Goal: Task Accomplishment & Management: Manage account settings

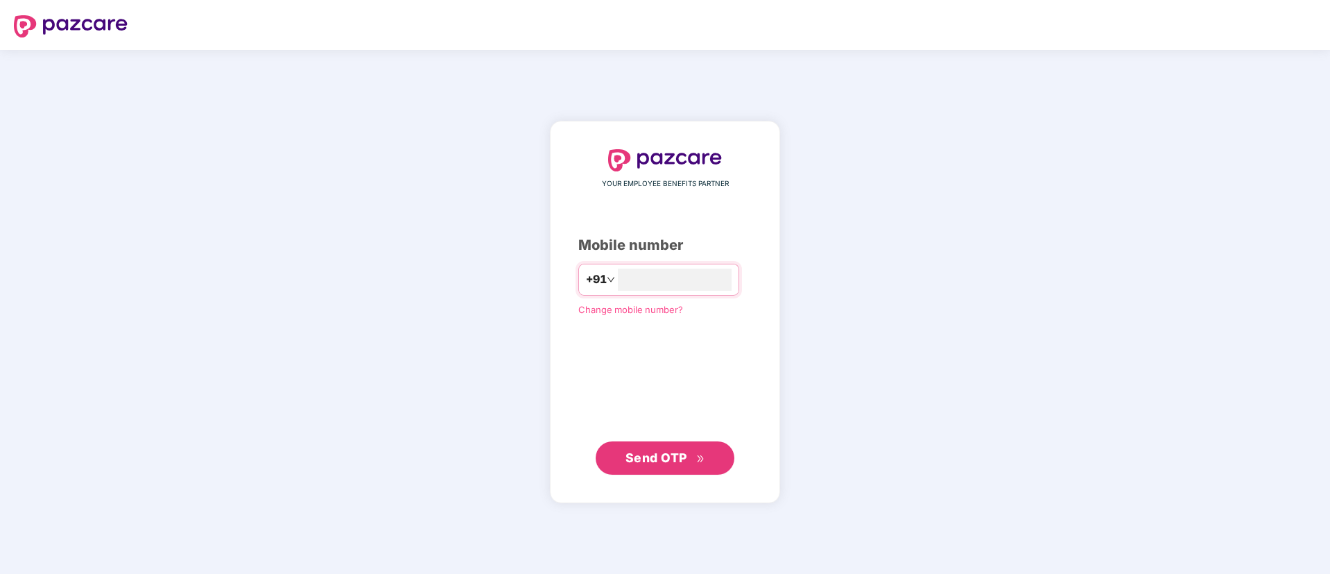
type input "**********"
click at [659, 450] on span "Send OTP" at bounding box center [657, 456] width 62 height 15
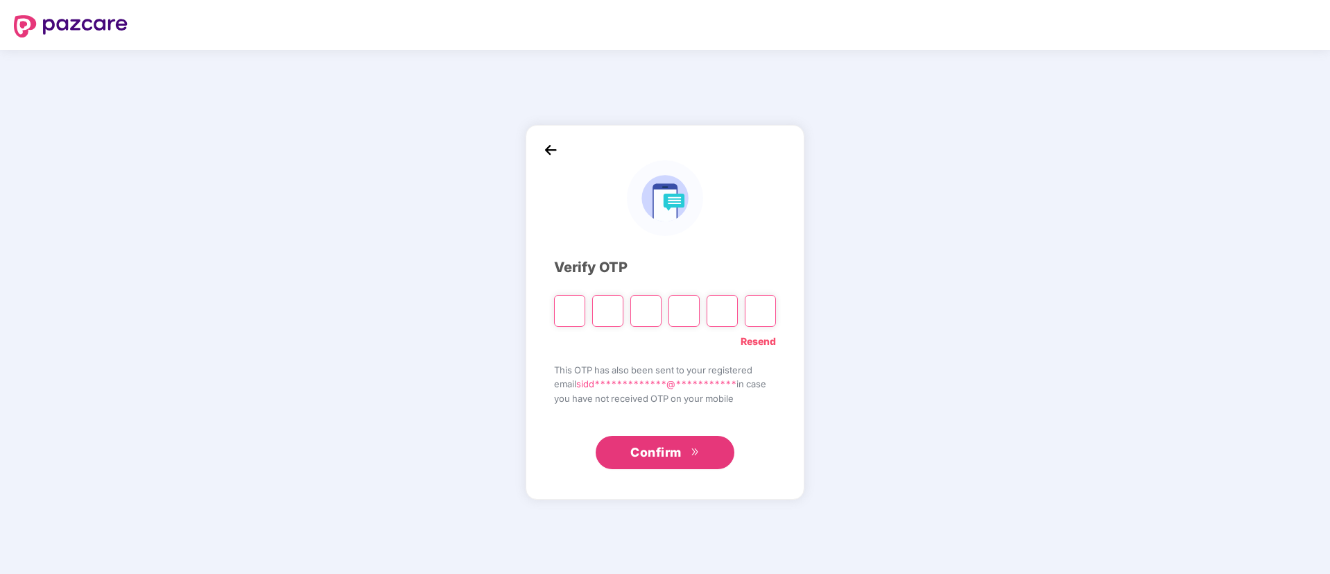
type input "*"
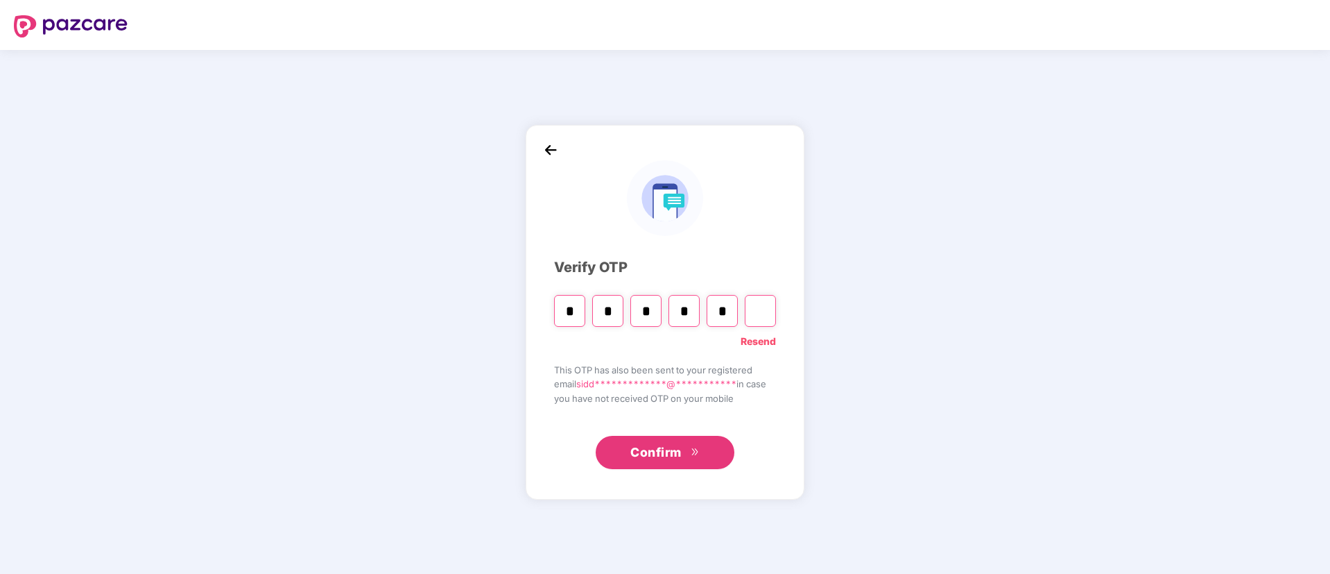
type input "*"
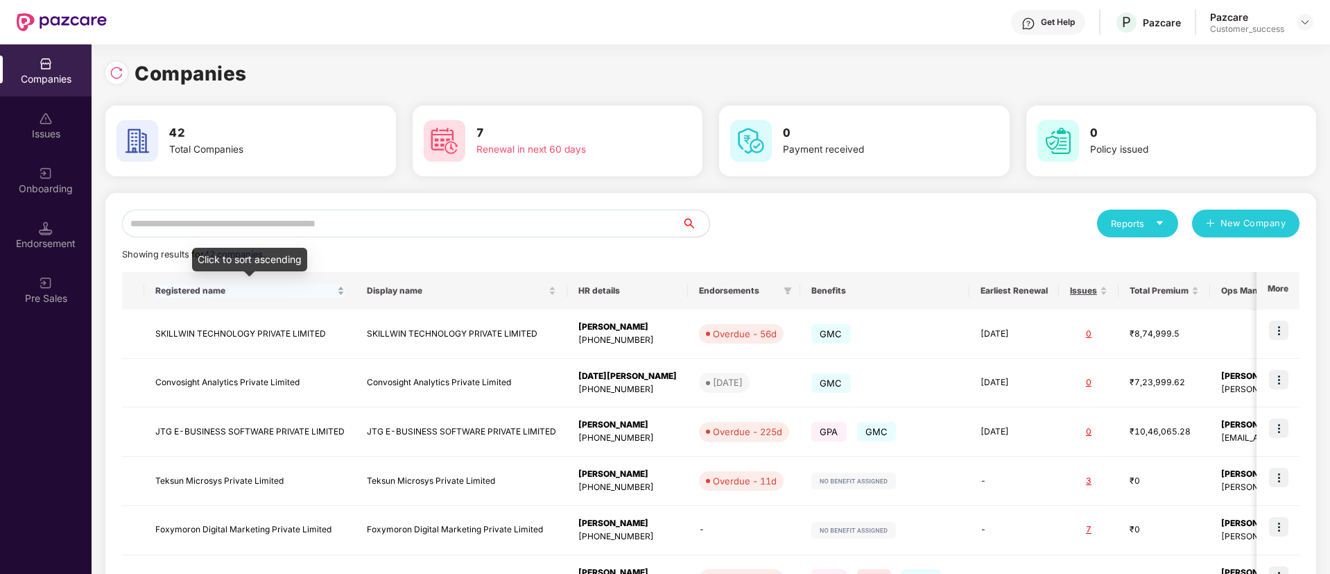
click at [311, 293] on span "Registered name" at bounding box center [244, 290] width 179 height 11
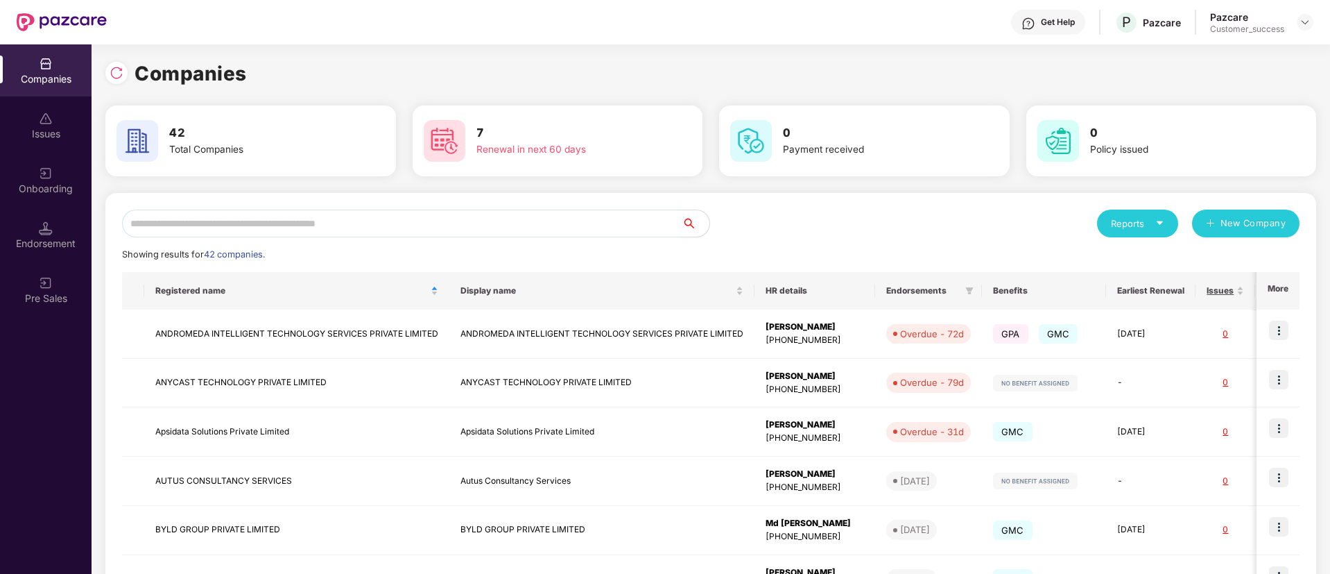
click at [499, 217] on input "text" at bounding box center [402, 223] width 560 height 28
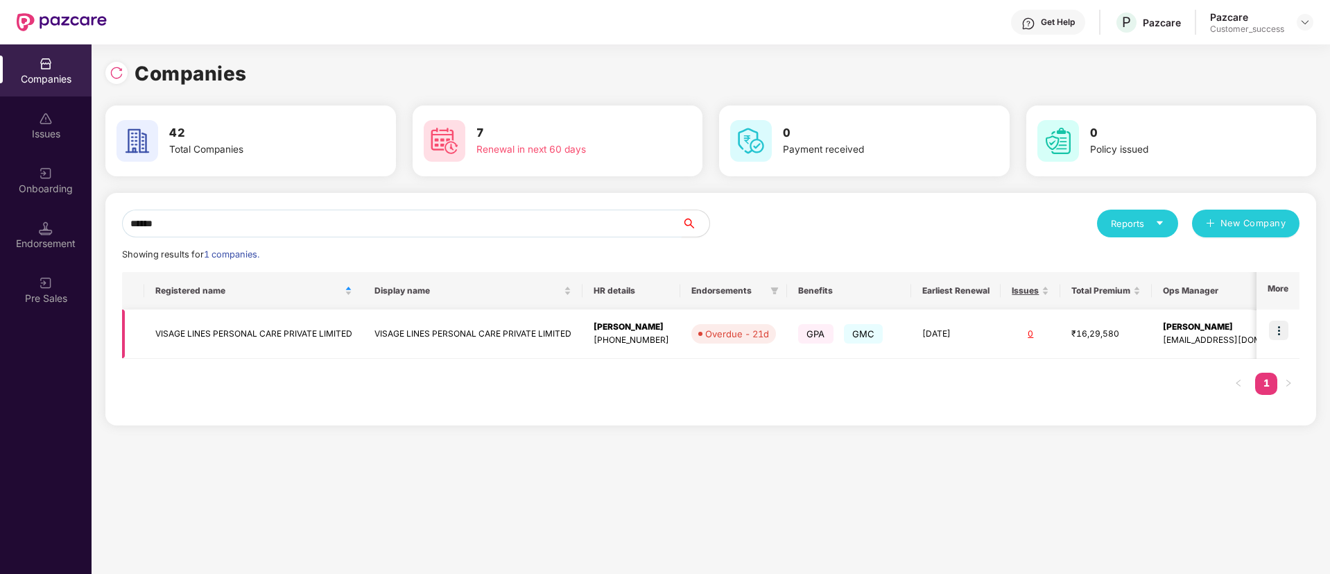
type input "******"
click at [1285, 323] on img at bounding box center [1278, 329] width 19 height 19
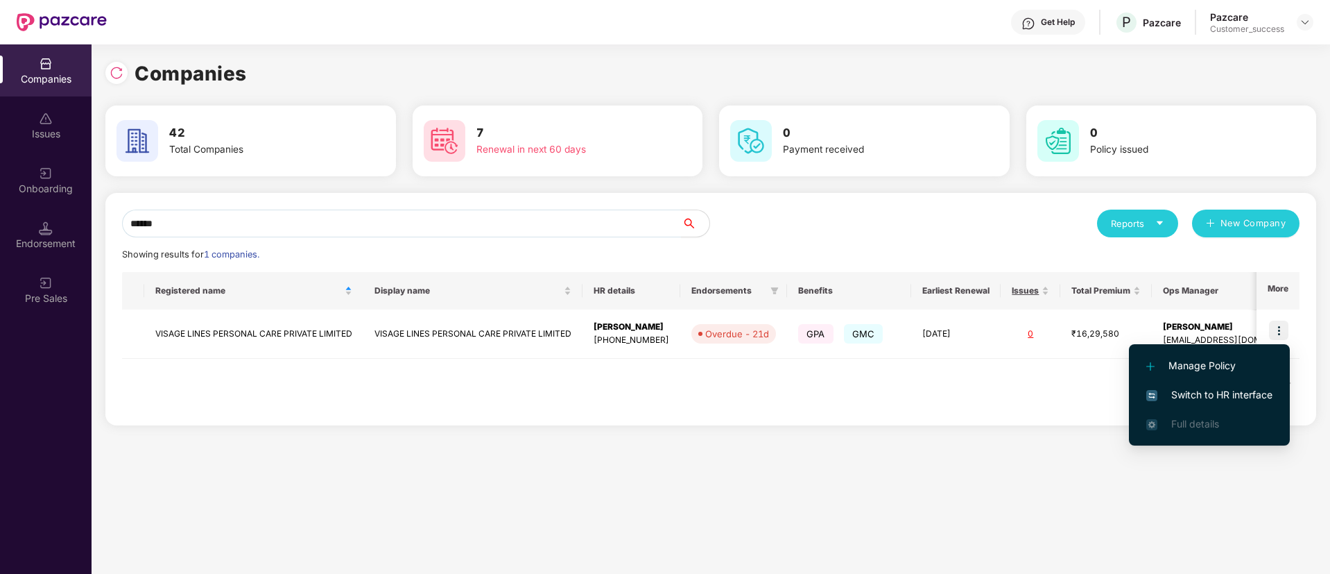
click at [1243, 385] on li "Switch to HR interface" at bounding box center [1209, 394] width 161 height 29
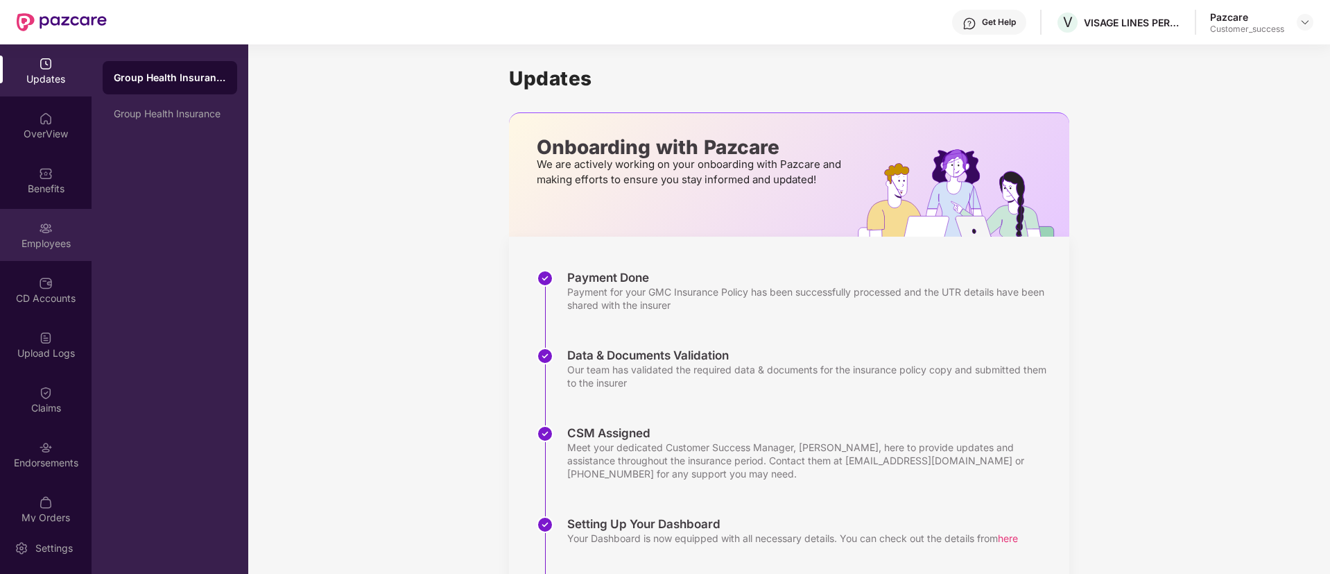
click at [37, 210] on div "Employees" at bounding box center [46, 235] width 92 height 52
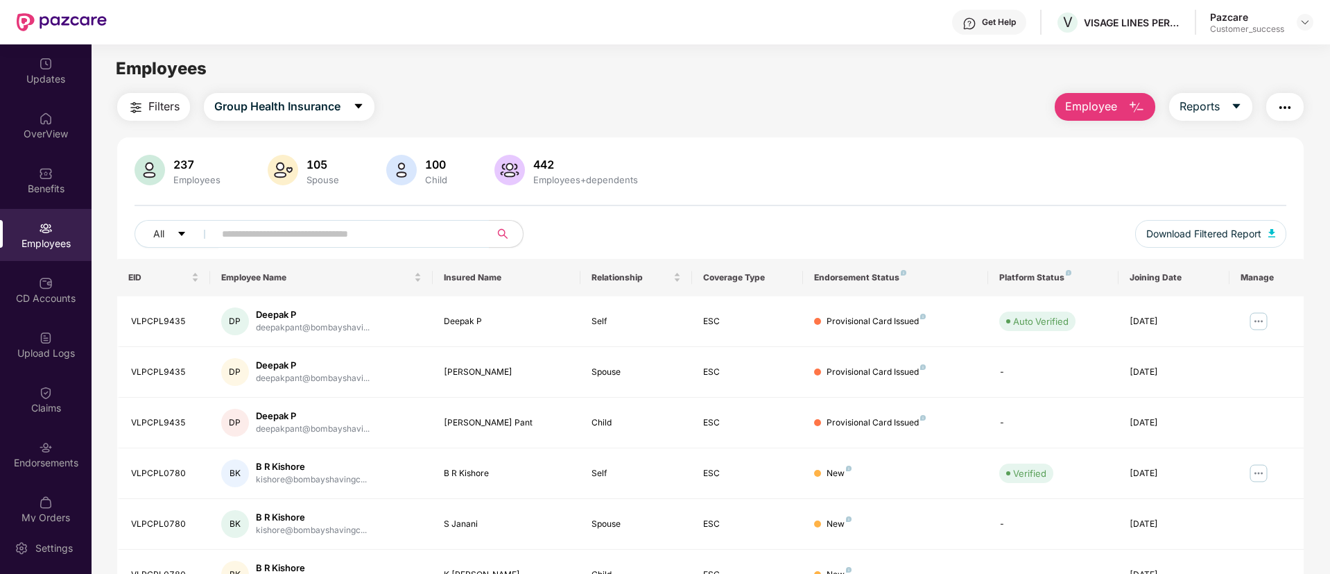
click at [1299, 110] on button "button" at bounding box center [1284, 107] width 37 height 28
click at [840, 137] on div "237 Employees 105 Spouse 100 Child 442 Employees+dependents All Download Filter…" at bounding box center [710, 494] width 1187 height 715
